Goal: Navigation & Orientation: Find specific page/section

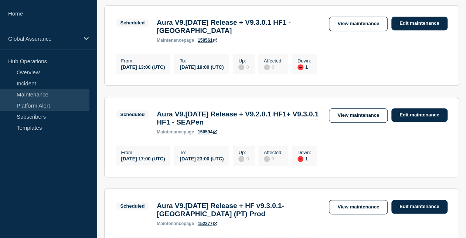
click at [50, 104] on link "Platform Alert" at bounding box center [45, 105] width 90 height 11
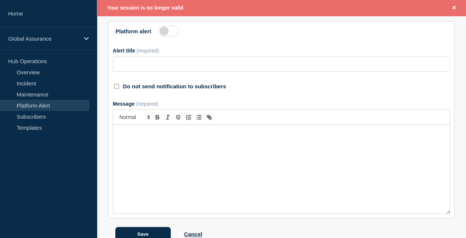
scroll to position [107, 0]
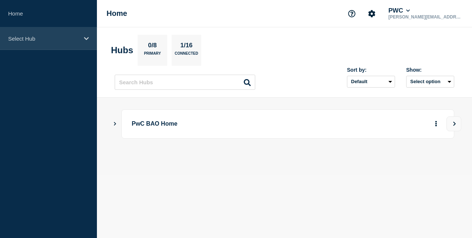
click at [50, 44] on div "Select Hub" at bounding box center [48, 38] width 97 height 23
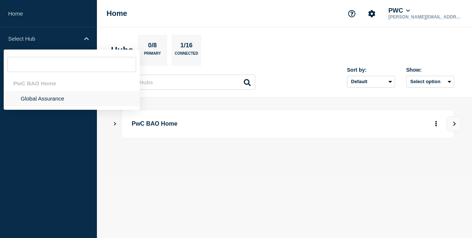
click at [51, 96] on li "Global Assurance" at bounding box center [72, 98] width 136 height 15
